Goal: Information Seeking & Learning: Learn about a topic

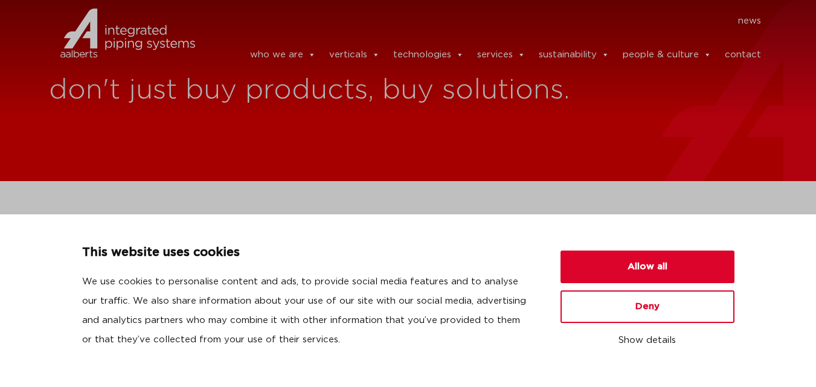
click at [653, 263] on button "Allow all" at bounding box center [647, 267] width 174 height 33
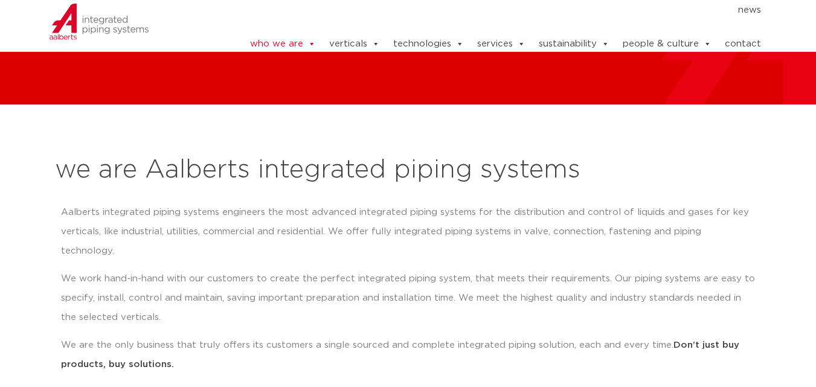
scroll to position [121, 0]
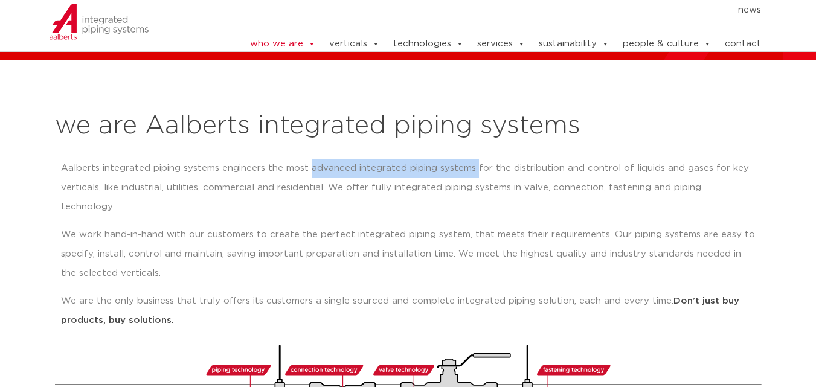
copy p "advanced integrated piping systems"
drag, startPoint x: 310, startPoint y: 167, endPoint x: 472, endPoint y: 172, distance: 161.3
click at [472, 172] on p "Aalberts integrated piping systems engineers the most advanced integrated pipin…" at bounding box center [408, 188] width 694 height 58
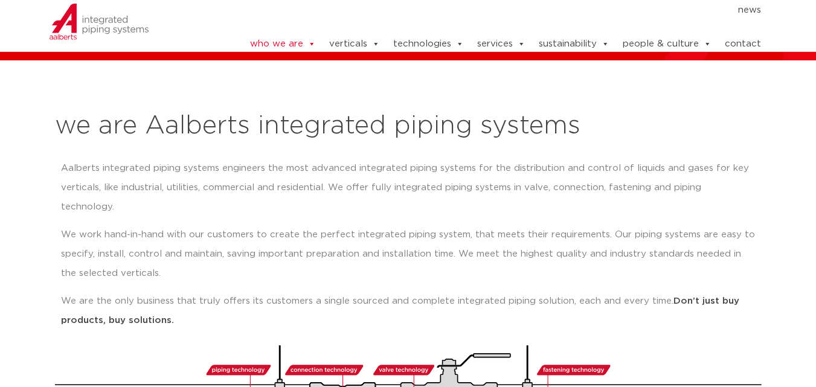
click at [499, 170] on p "Aalberts integrated piping systems engineers the most advanced integrated pipin…" at bounding box center [408, 188] width 694 height 58
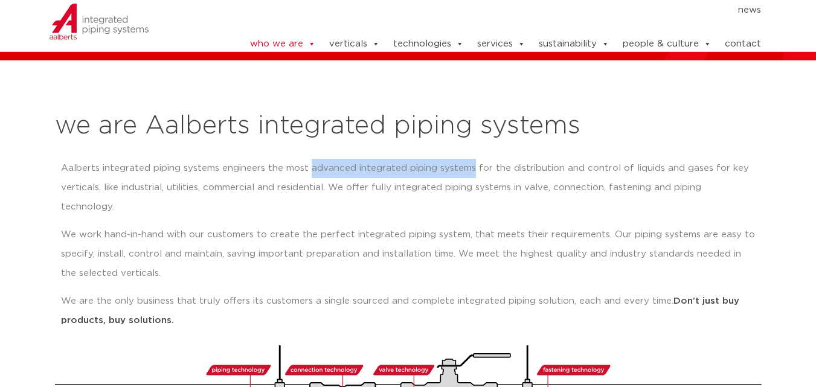
copy p "advanced integrated piping systems"
drag, startPoint x: 345, startPoint y: 165, endPoint x: 473, endPoint y: 162, distance: 127.4
click at [473, 162] on p "Aalberts integrated piping systems engineers the most advanced integrated pipin…" at bounding box center [408, 188] width 694 height 58
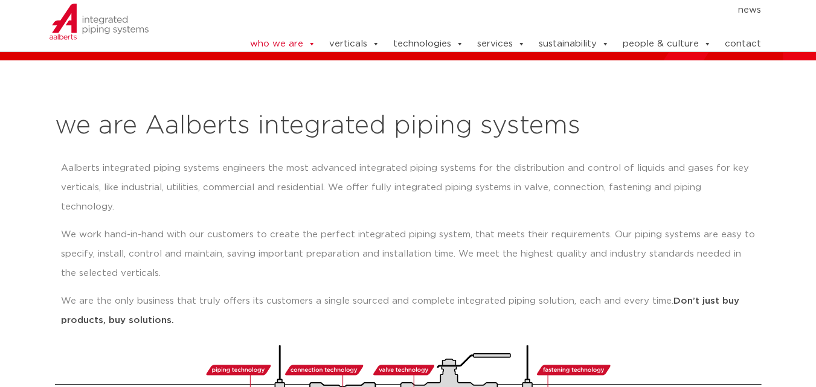
click at [78, 252] on p "We work hand-in-hand with our customers to create the perfect integrated piping…" at bounding box center [408, 254] width 694 height 58
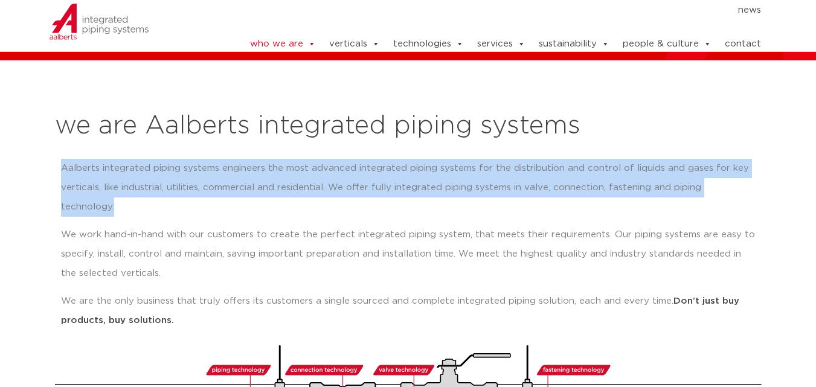
copy p "Aalberts integrated piping systems engineers the most advanced integrated pipin…"
drag, startPoint x: 59, startPoint y: 167, endPoint x: 762, endPoint y: 191, distance: 703.3
click at [762, 191] on div "we are Aalberts integrated piping systems Aalberts integrated piping systems en…" at bounding box center [408, 266] width 719 height 321
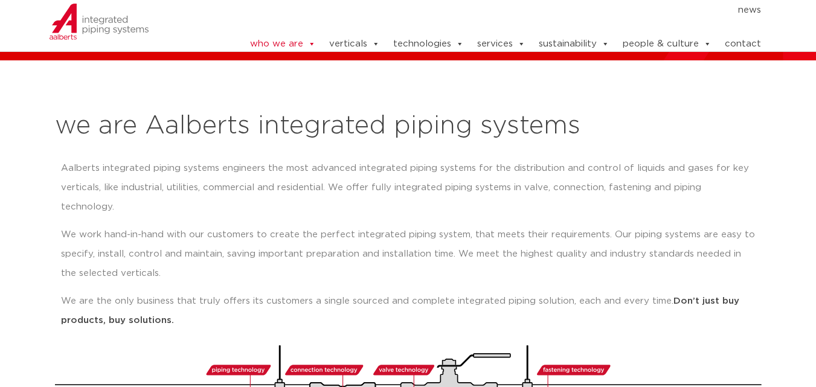
drag, startPoint x: 316, startPoint y: 108, endPoint x: 339, endPoint y: 203, distance: 98.1
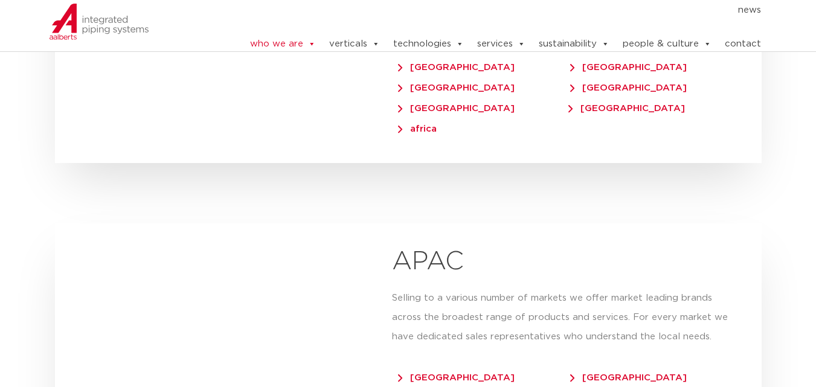
scroll to position [5164, 0]
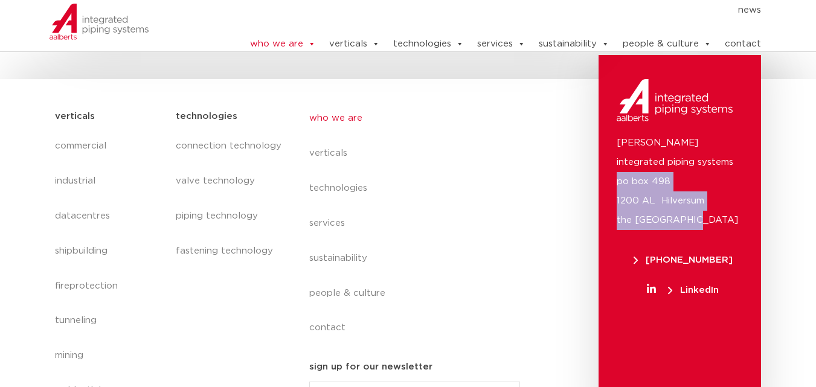
copy p "po box 498 1200 AL Hilversum the [GEOGRAPHIC_DATA]"
drag, startPoint x: 695, startPoint y: 182, endPoint x: 618, endPoint y: 142, distance: 86.4
click at [618, 142] on p "[PERSON_NAME] integrated piping systems po box 498 1200 AL Hilversum [GEOGRAPHI…" at bounding box center [679, 181] width 126 height 97
